Goal: Transaction & Acquisition: Purchase product/service

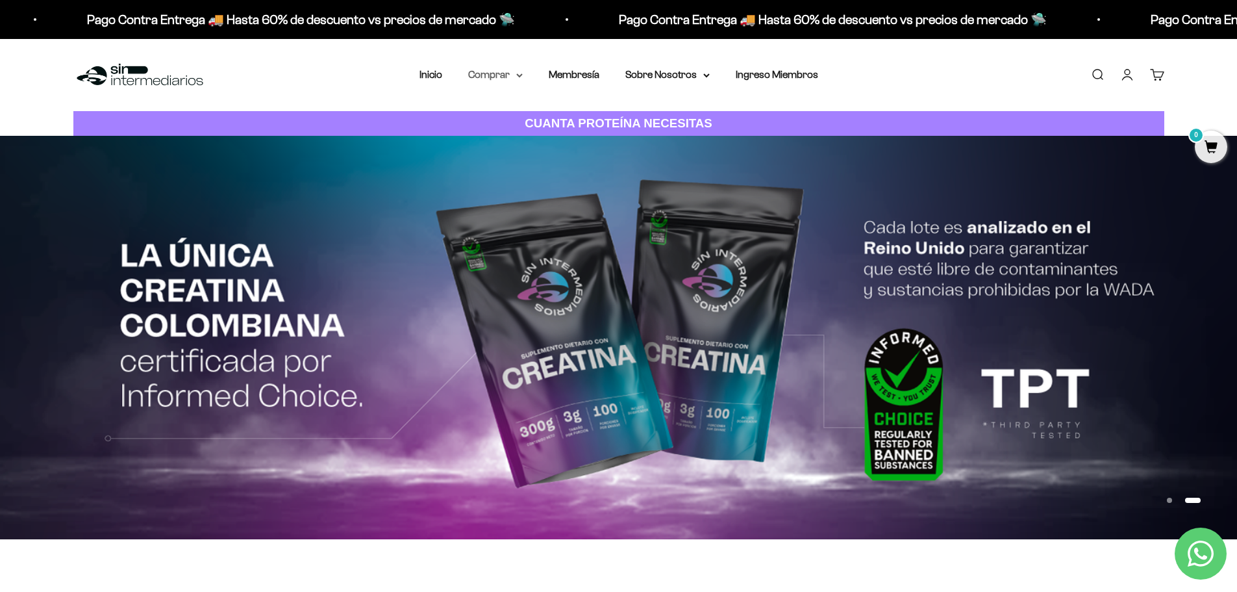
click at [516, 73] on icon at bounding box center [519, 75] width 6 height 5
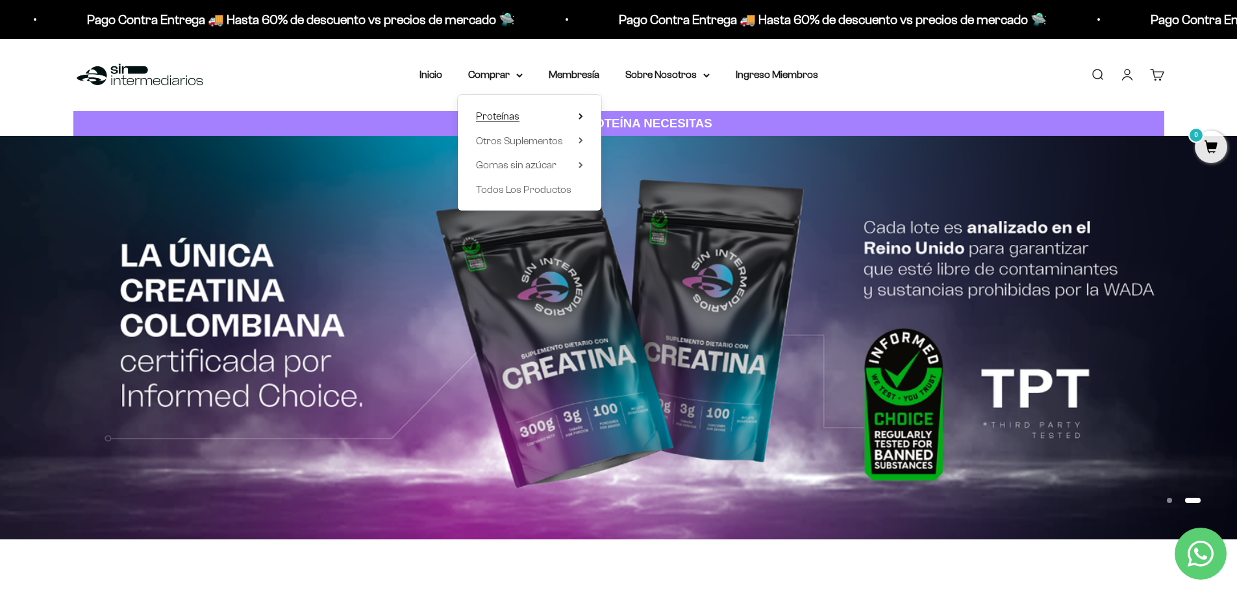
click at [525, 117] on summary "Proteínas" at bounding box center [529, 116] width 107 height 17
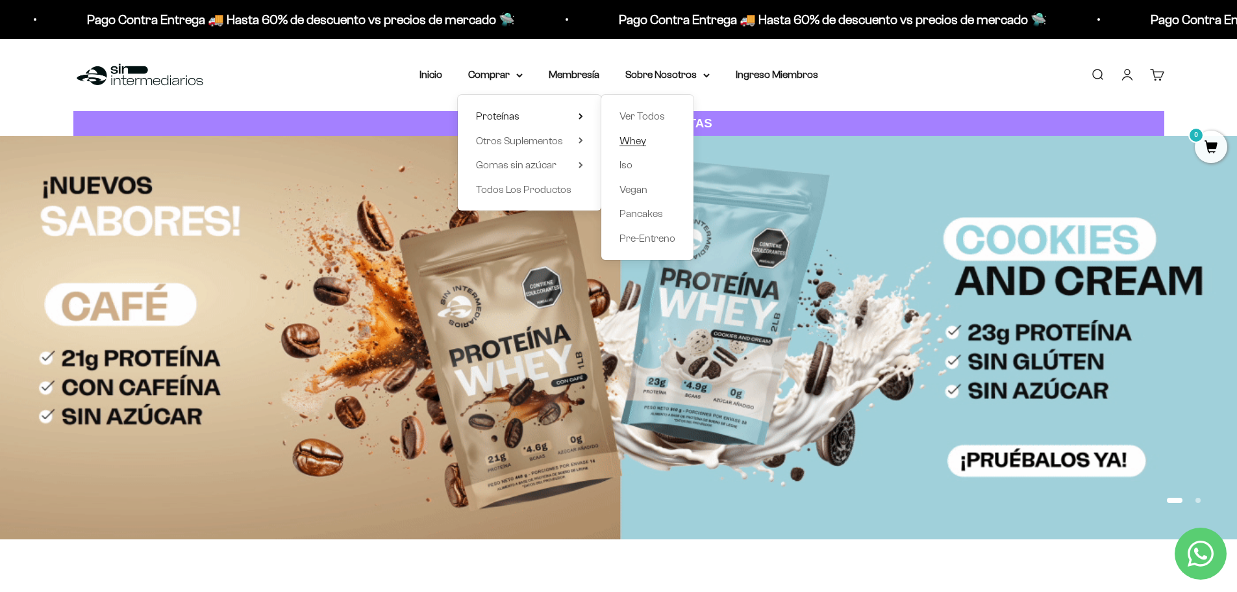
click at [645, 140] on span "Whey" at bounding box center [633, 140] width 27 height 11
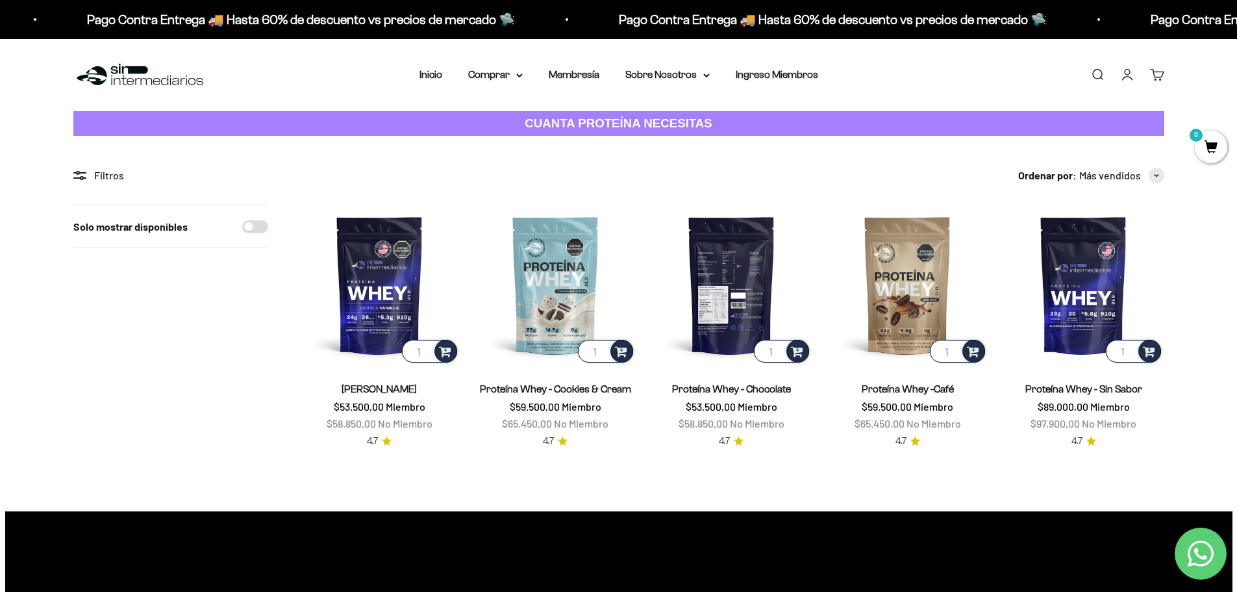
click at [748, 303] on img at bounding box center [731, 285] width 160 height 160
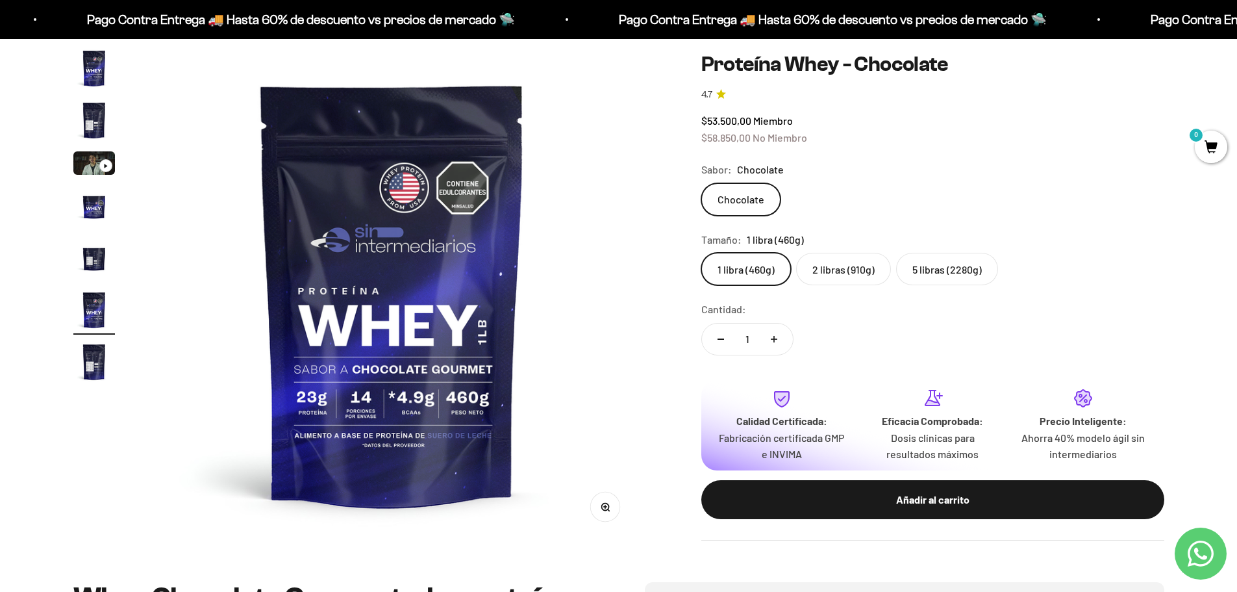
click at [642, 314] on div "Zoom Ir al artículo 1 Ir al artículo 2 Ir al artículo 3 Ir al artículo 4 Ir al …" at bounding box center [618, 293] width 1091 height 493
click at [857, 280] on label "2 libras (910g)" at bounding box center [843, 269] width 95 height 32
click at [701, 253] on input "2 libras (910g)" at bounding box center [701, 252] width 1 height 1
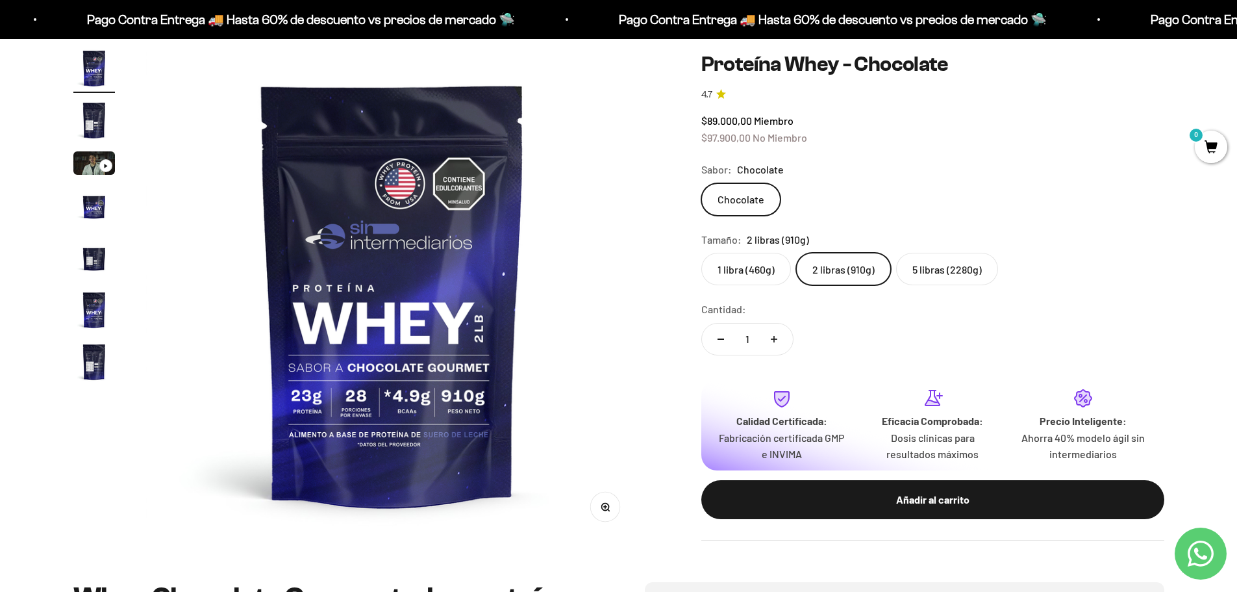
click at [951, 267] on label "5 libras (2280g)" at bounding box center [947, 269] width 102 height 32
click at [701, 253] on input "5 libras (2280g)" at bounding box center [701, 252] width 1 height 1
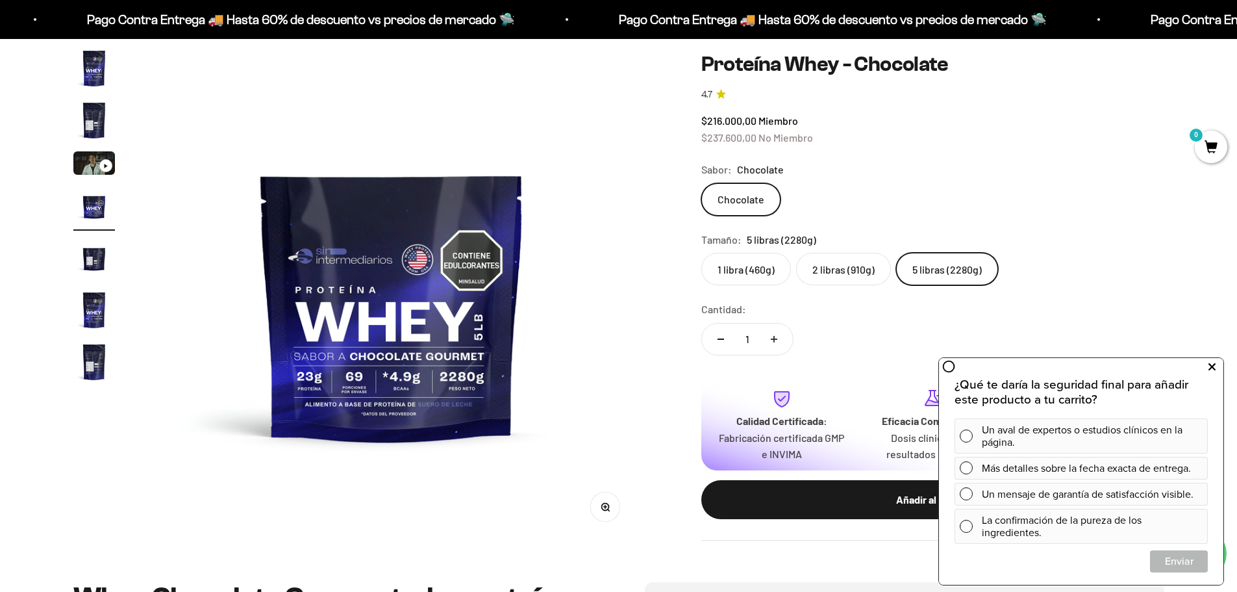
click at [1213, 374] on icon at bounding box center [1212, 367] width 7 height 17
